Goal: Task Accomplishment & Management: Manage account settings

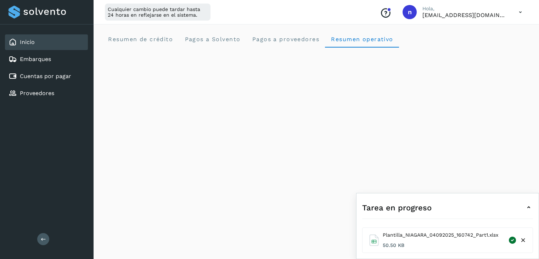
scroll to position [825, 0]
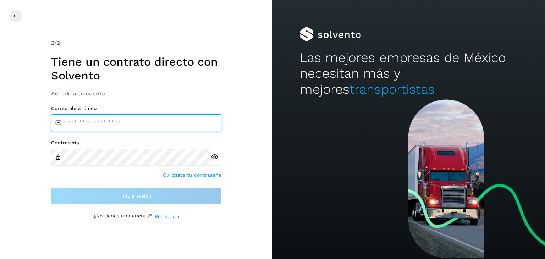
click at [159, 121] on input "email" at bounding box center [136, 122] width 170 height 17
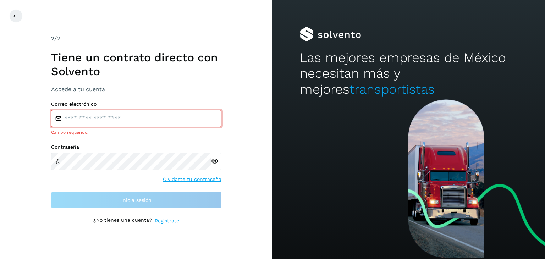
type input "**********"
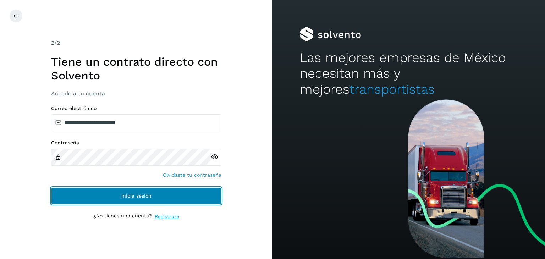
click at [169, 194] on button "Inicia sesión" at bounding box center [136, 195] width 170 height 17
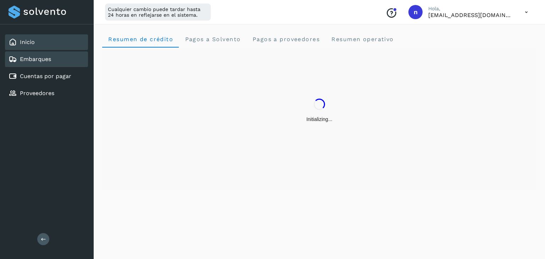
click at [39, 60] on link "Embarques" at bounding box center [35, 59] width 31 height 7
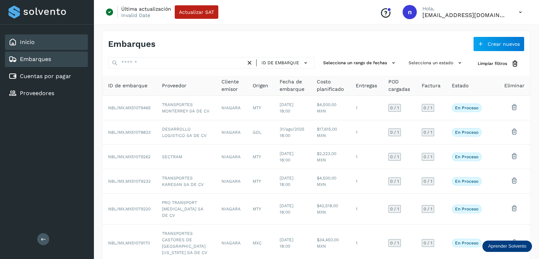
click at [43, 45] on div "Inicio" at bounding box center [46, 42] width 83 height 16
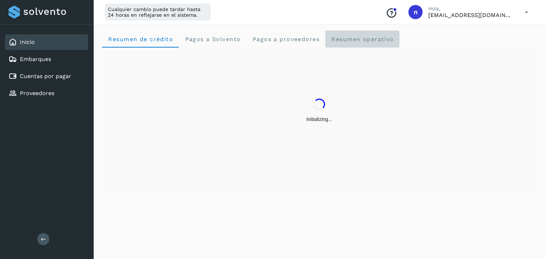
click at [371, 42] on span "Resumen operativo" at bounding box center [362, 39] width 63 height 7
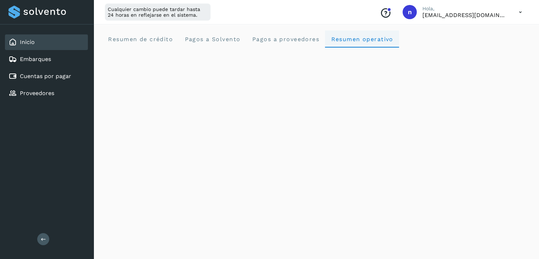
click at [354, 41] on span "Resumen operativo" at bounding box center [362, 39] width 63 height 7
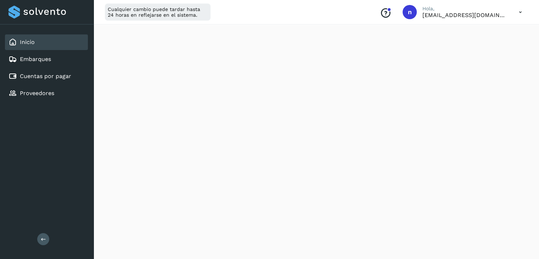
scroll to position [825, 0]
